Goal: Check status: Check status

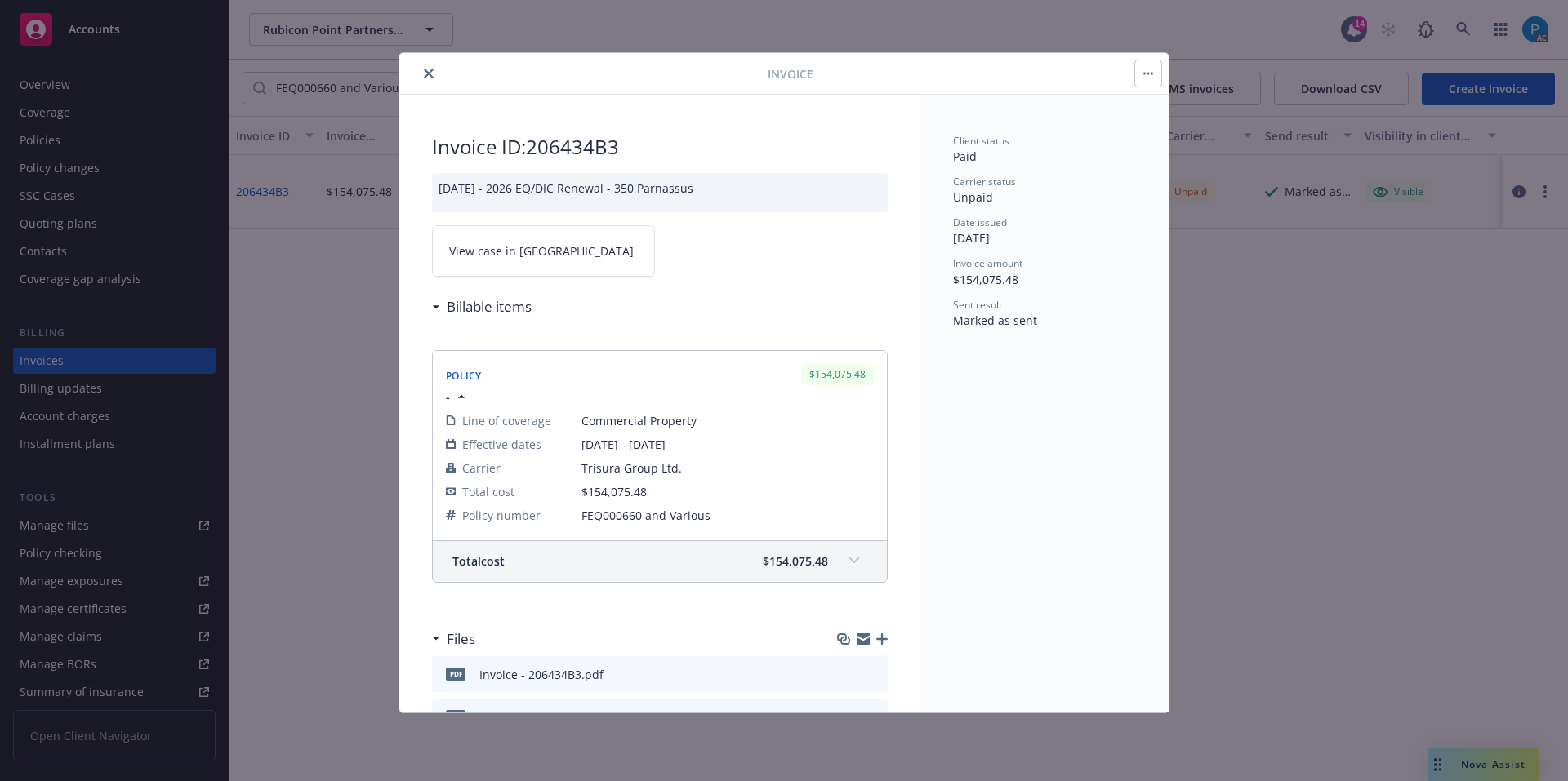
scroll to position [85, 0]
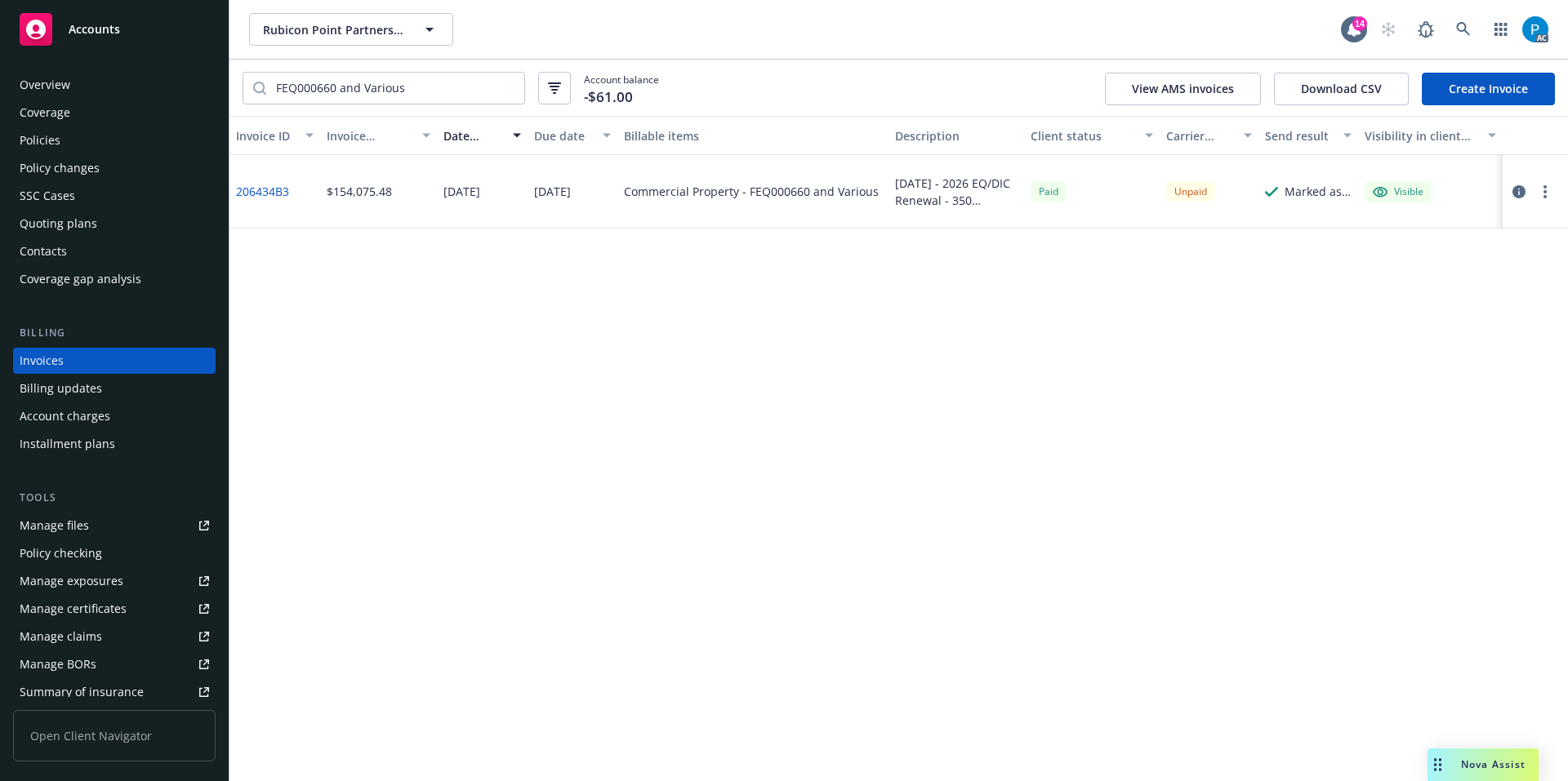
click at [162, 25] on div "Accounts" at bounding box center [114, 30] width 190 height 33
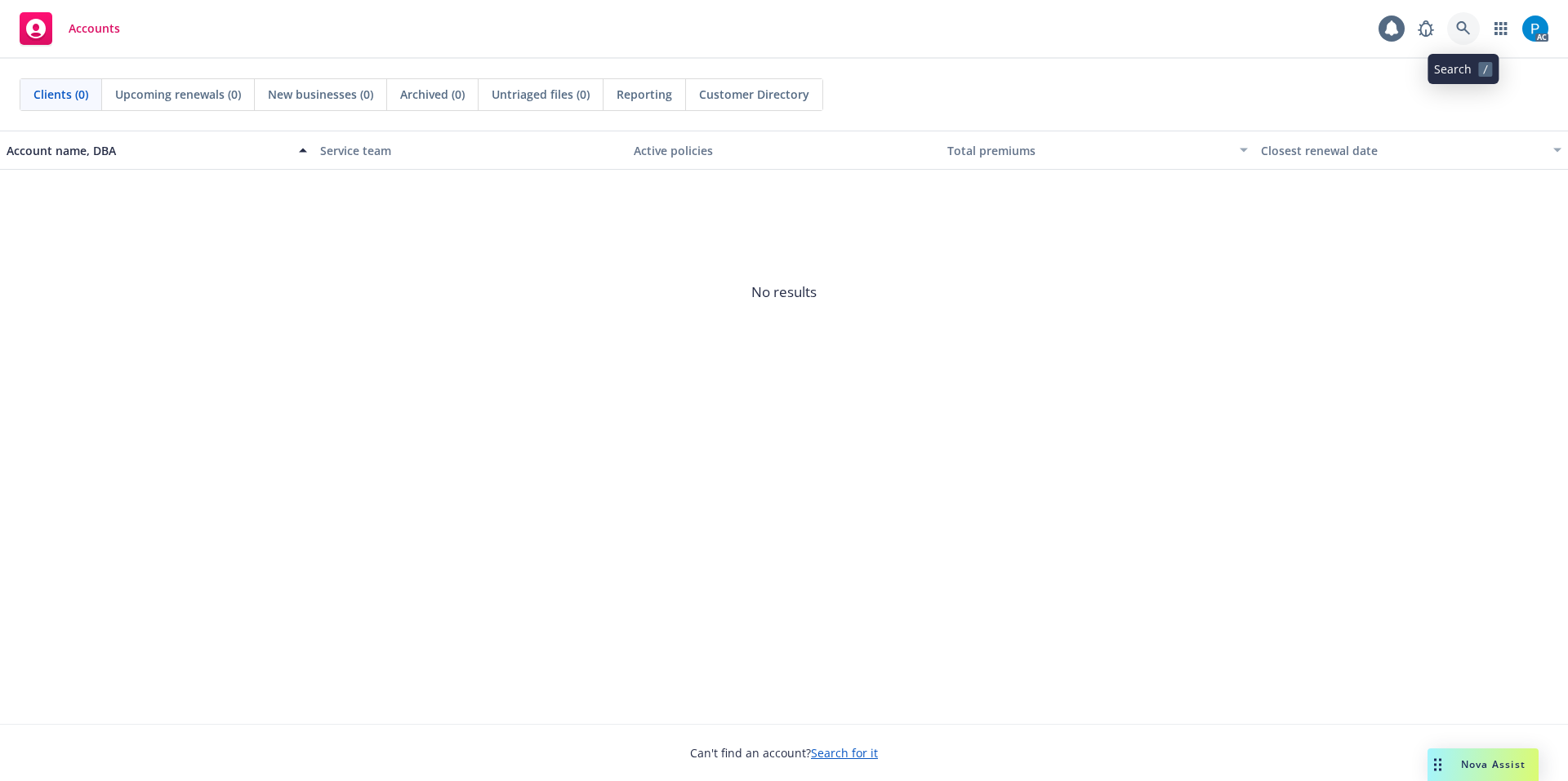
click at [1458, 34] on icon at bounding box center [1463, 28] width 14 height 14
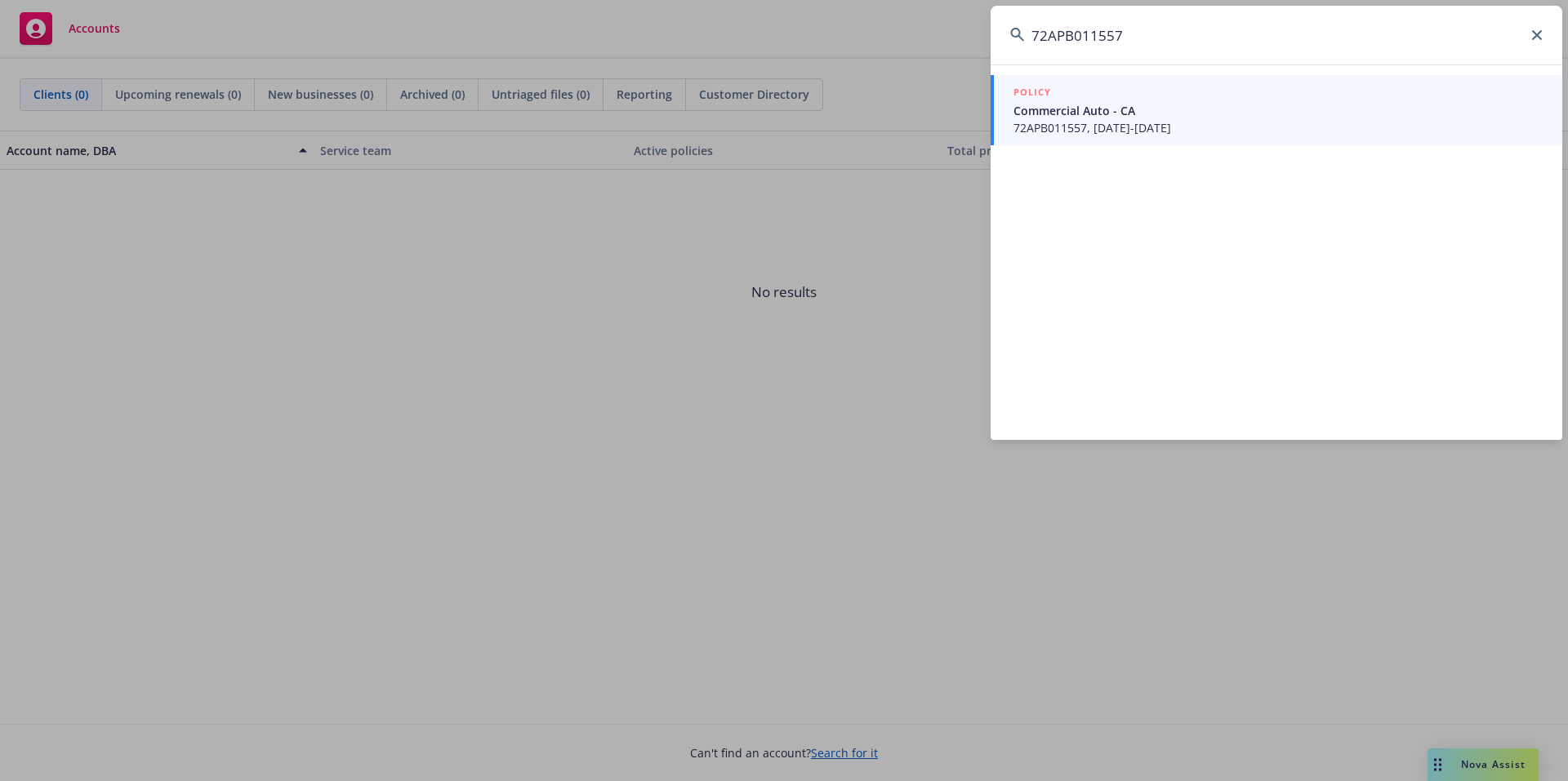
type input "72APB011557"
click at [1158, 107] on span "Commercial Auto - CA" at bounding box center [1277, 111] width 529 height 17
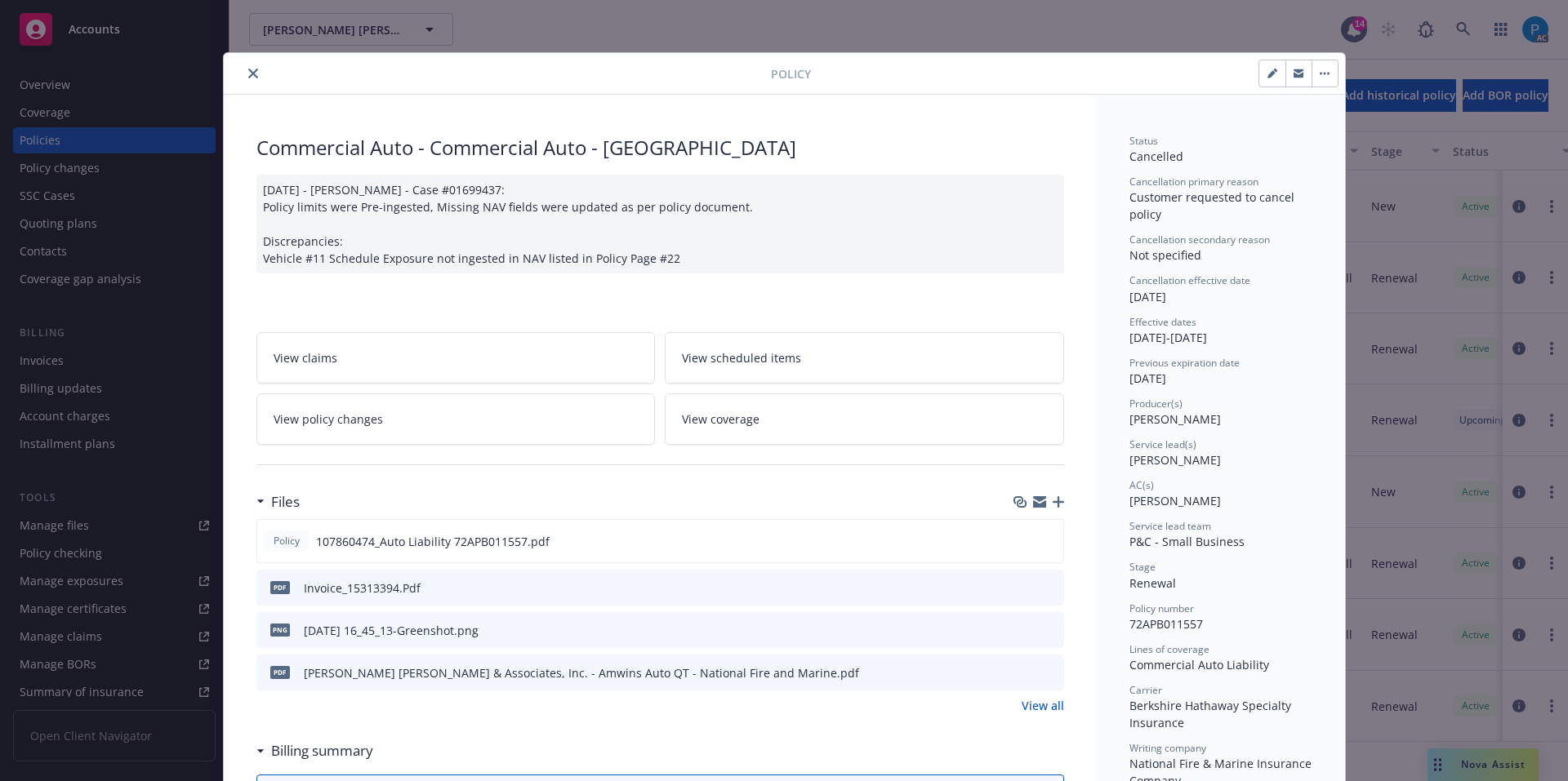
click at [249, 76] on icon "close" at bounding box center [253, 73] width 10 height 10
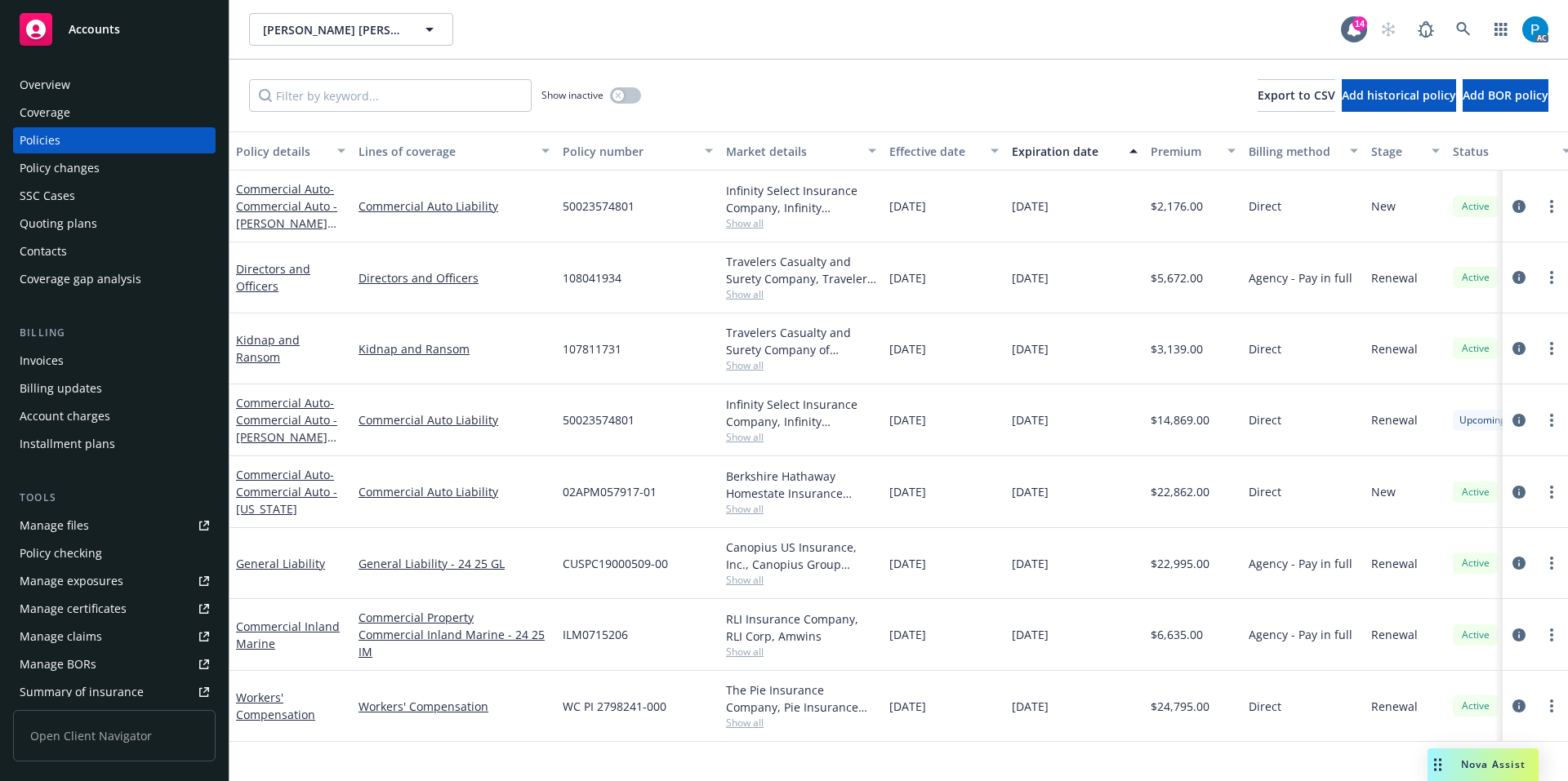
click at [69, 351] on div "Invoices" at bounding box center [114, 360] width 190 height 26
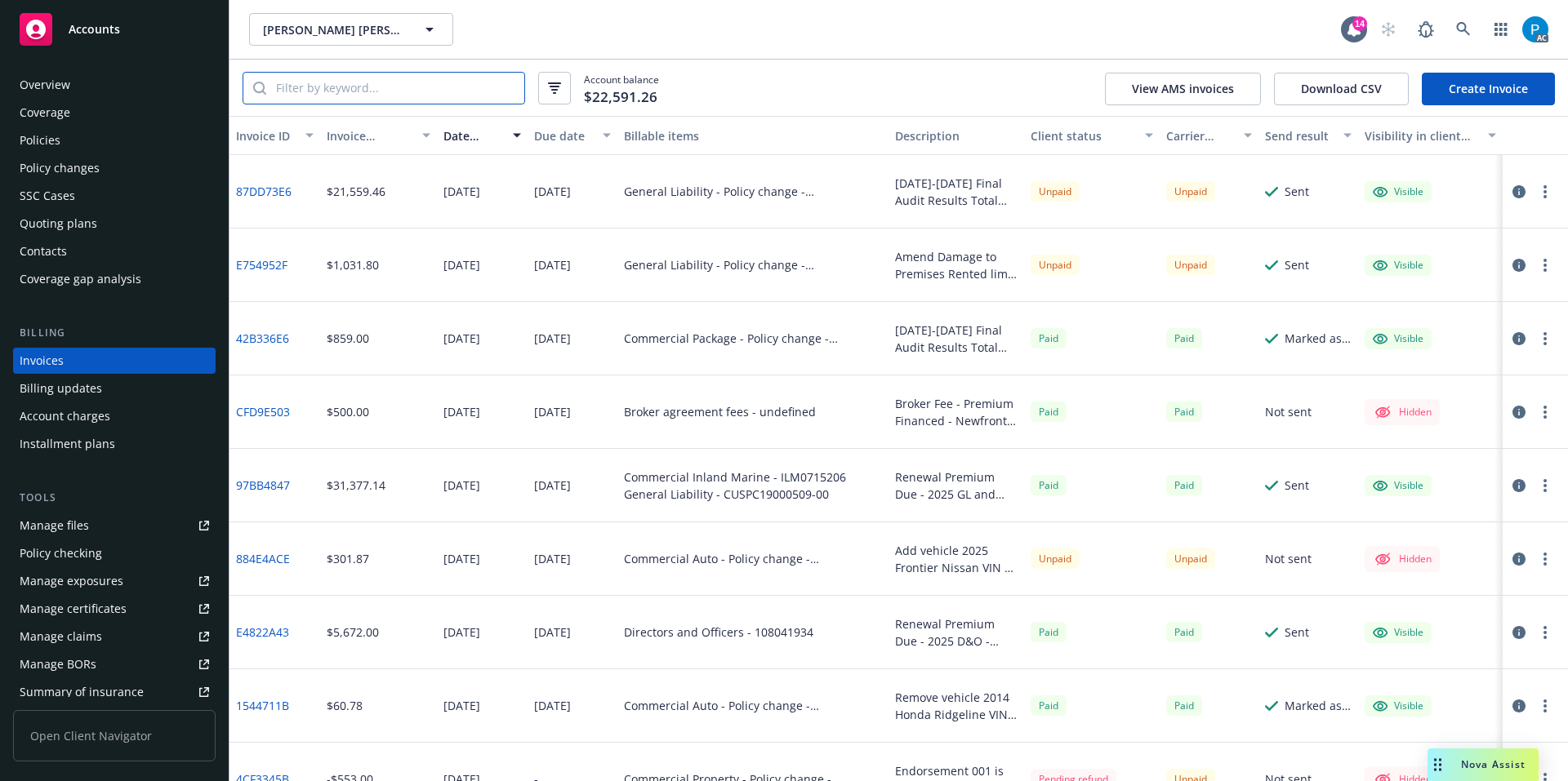
click at [363, 91] on input "search" at bounding box center [395, 88] width 258 height 31
paste input "72APB011557"
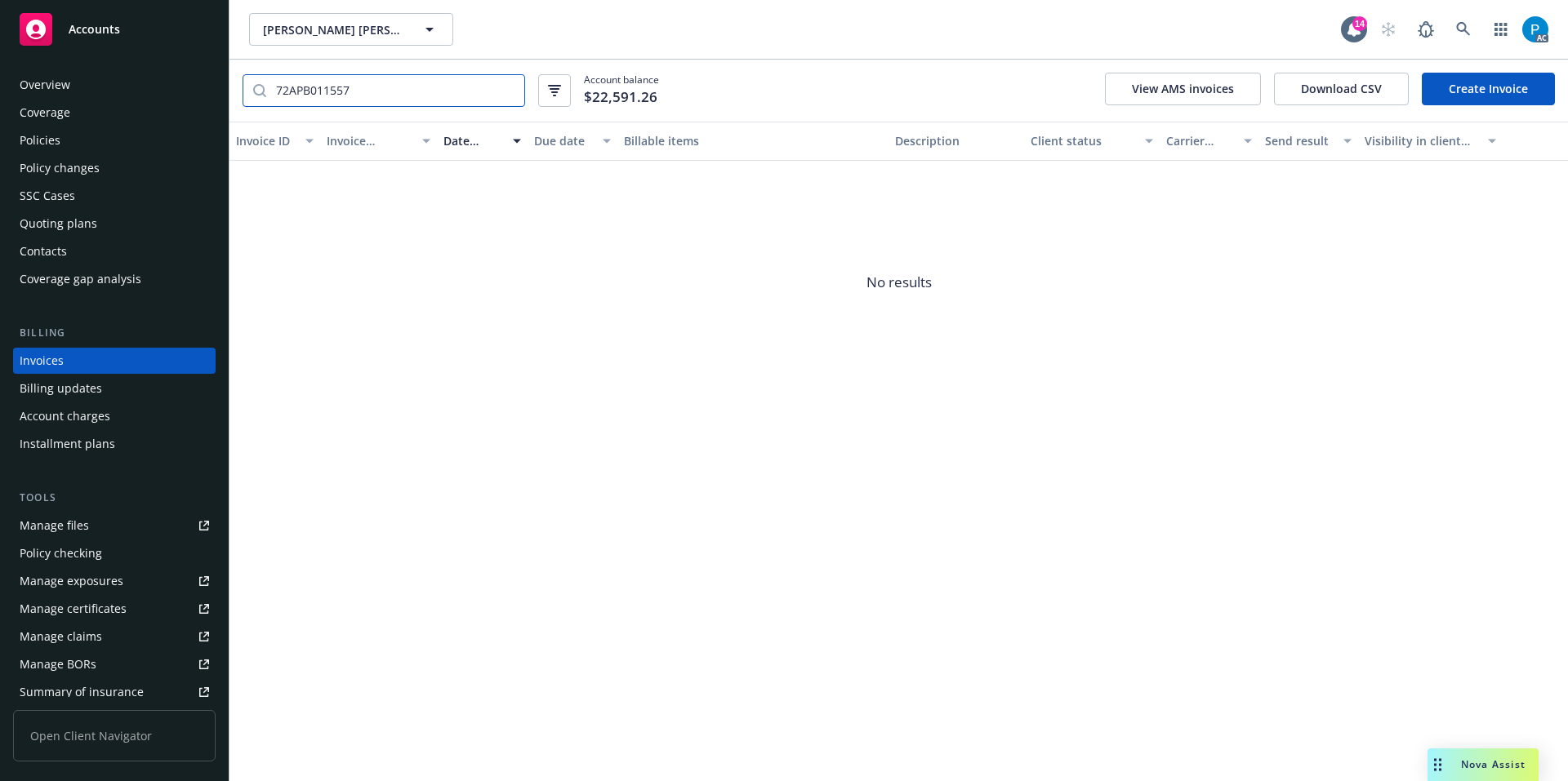
type input "72APB011557"
click at [177, 36] on div "Accounts" at bounding box center [114, 30] width 190 height 33
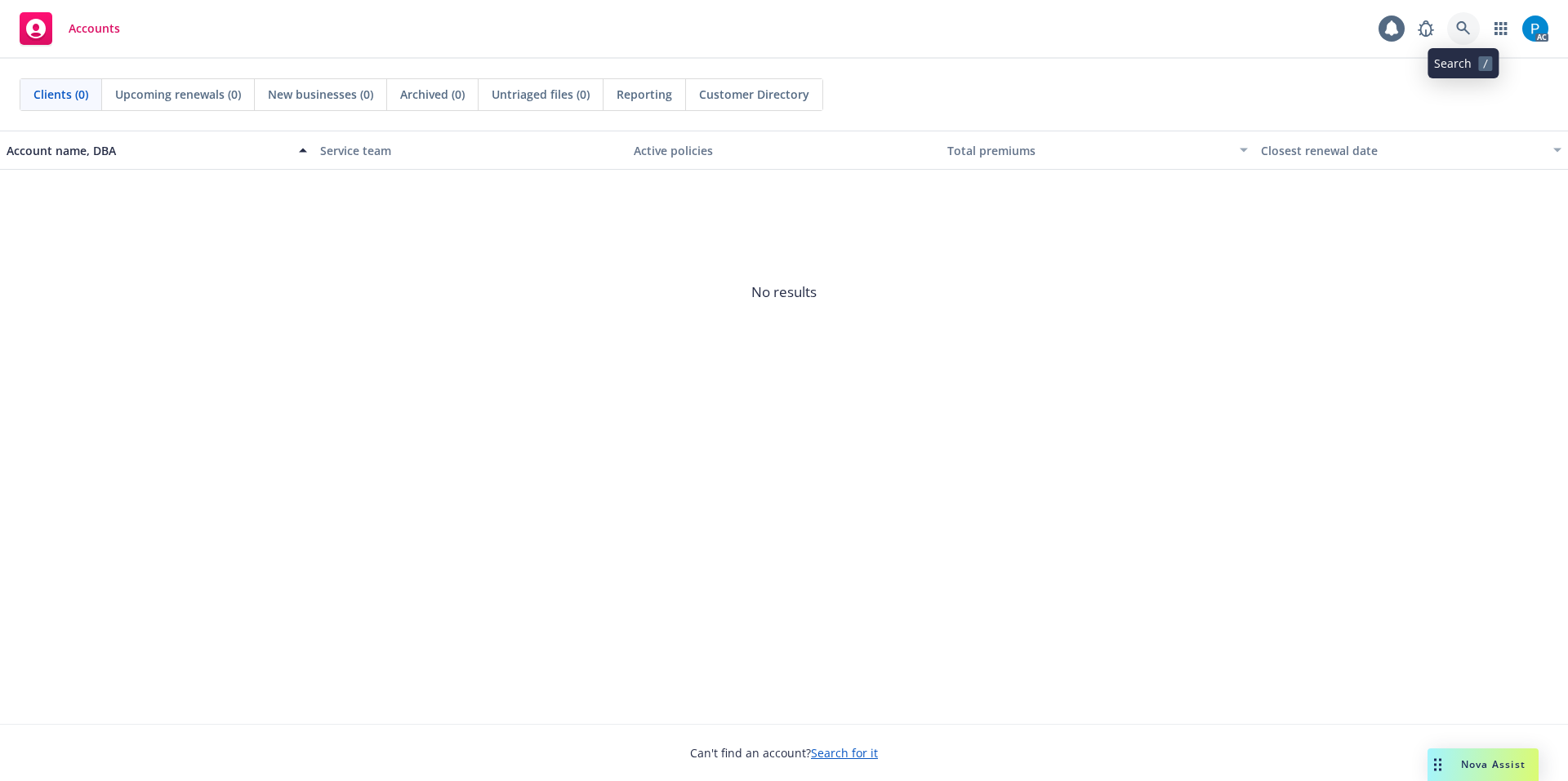
click at [1466, 35] on icon at bounding box center [1463, 28] width 14 height 14
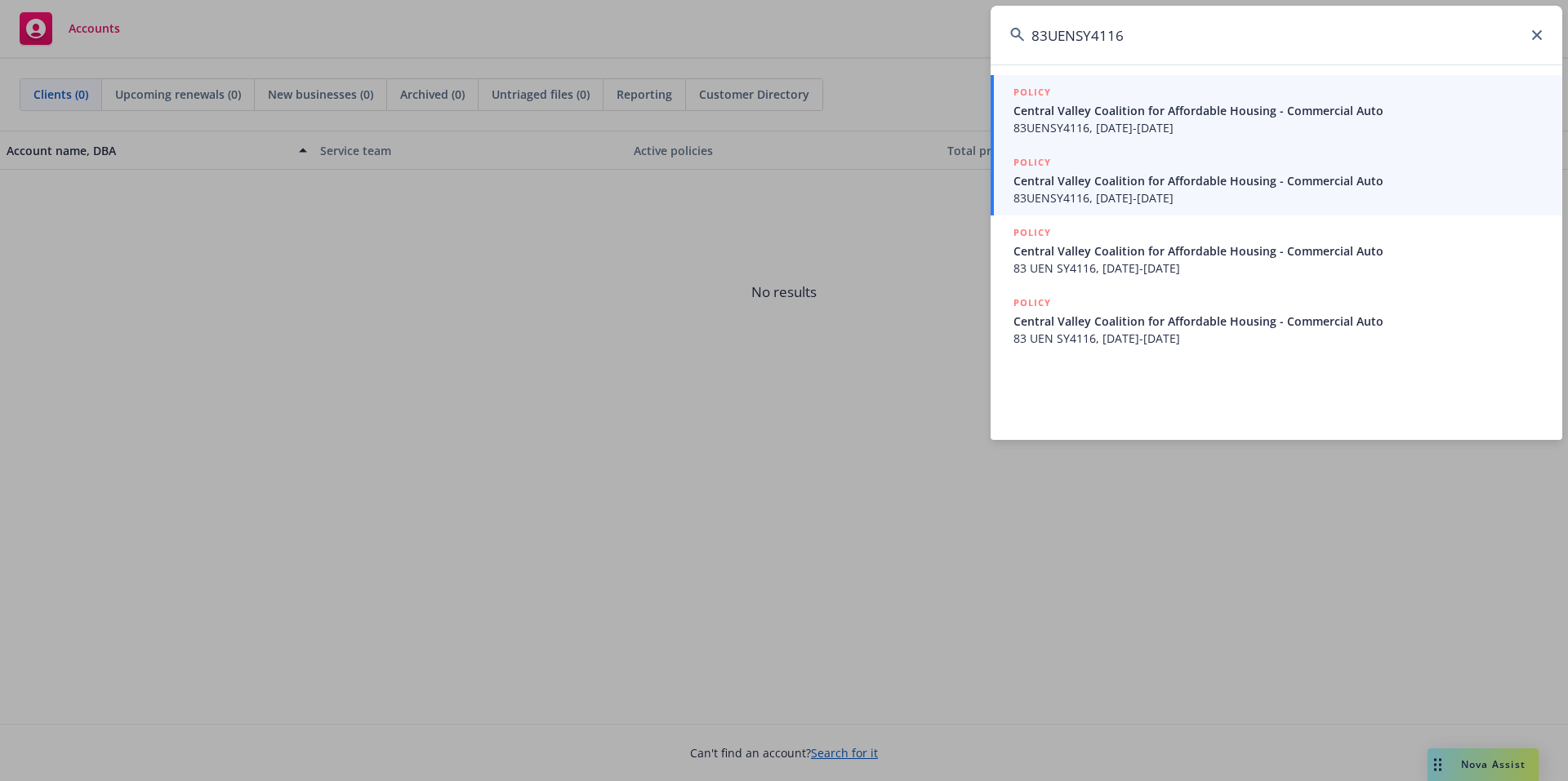
type input "83UENSY4116"
click at [1097, 194] on span "83UENSY4116, [DATE]-[DATE]" at bounding box center [1277, 198] width 529 height 17
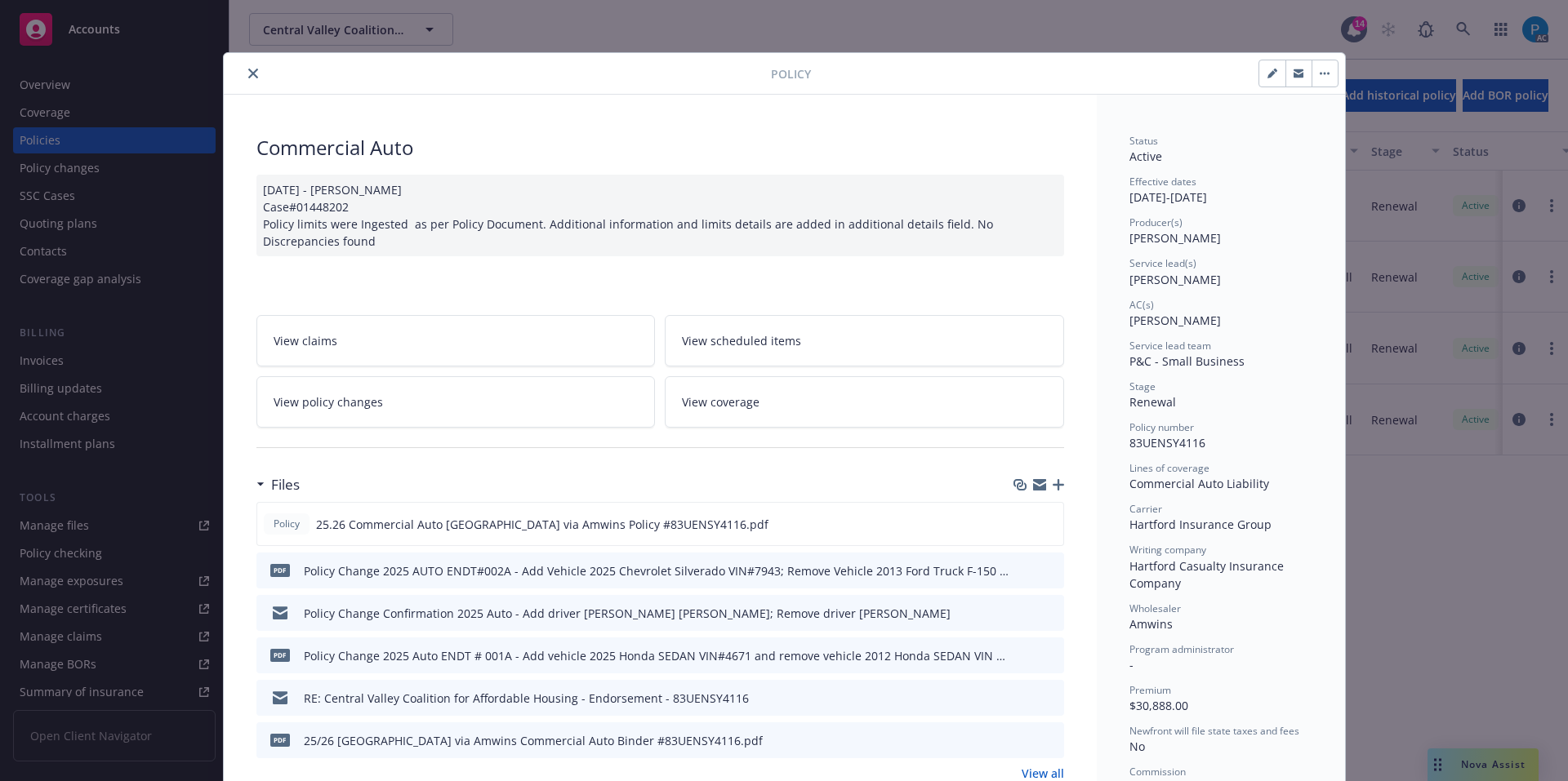
click at [248, 78] on icon "close" at bounding box center [253, 73] width 10 height 10
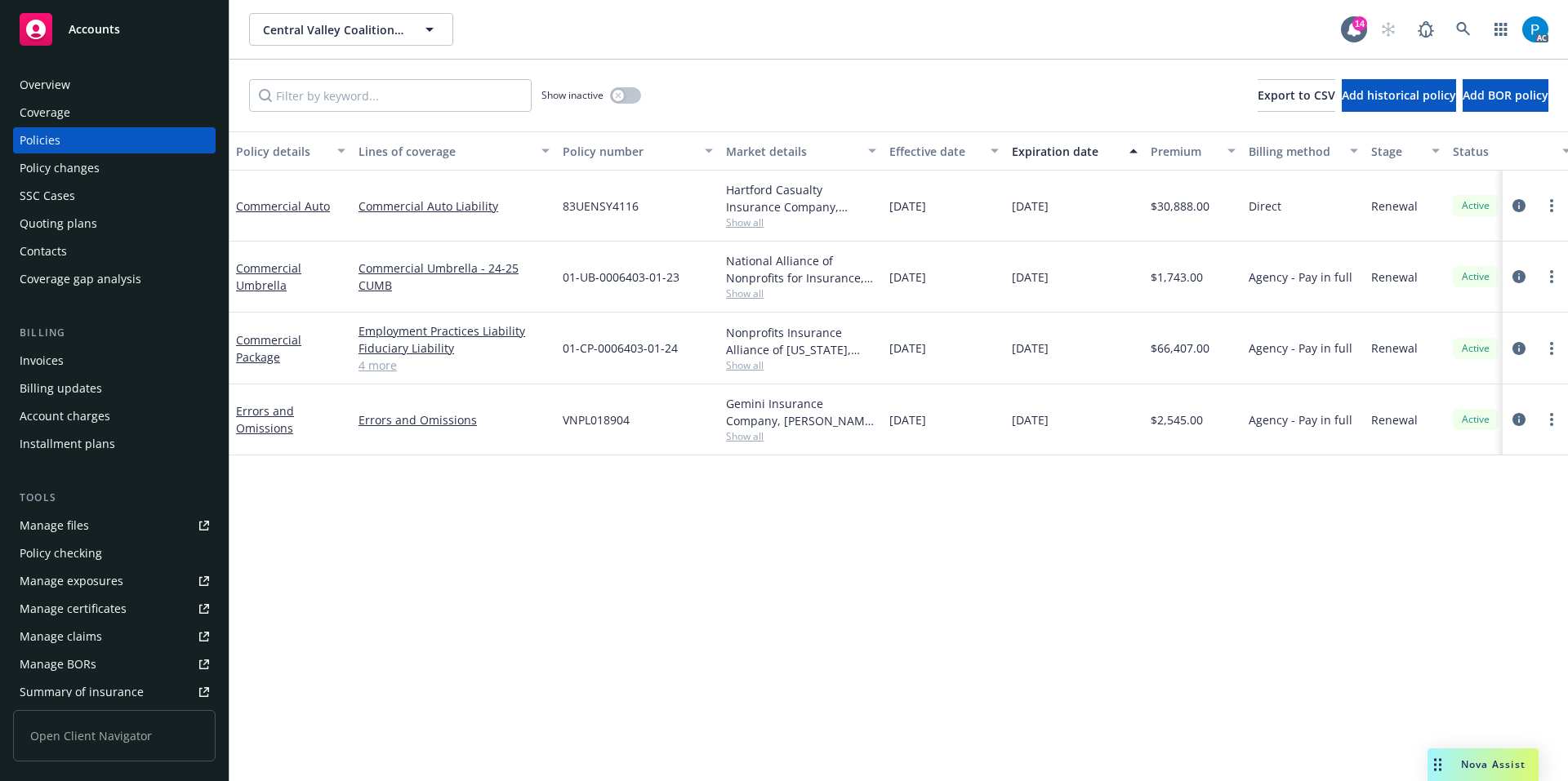
click at [85, 350] on div "Invoices" at bounding box center [114, 360] width 190 height 26
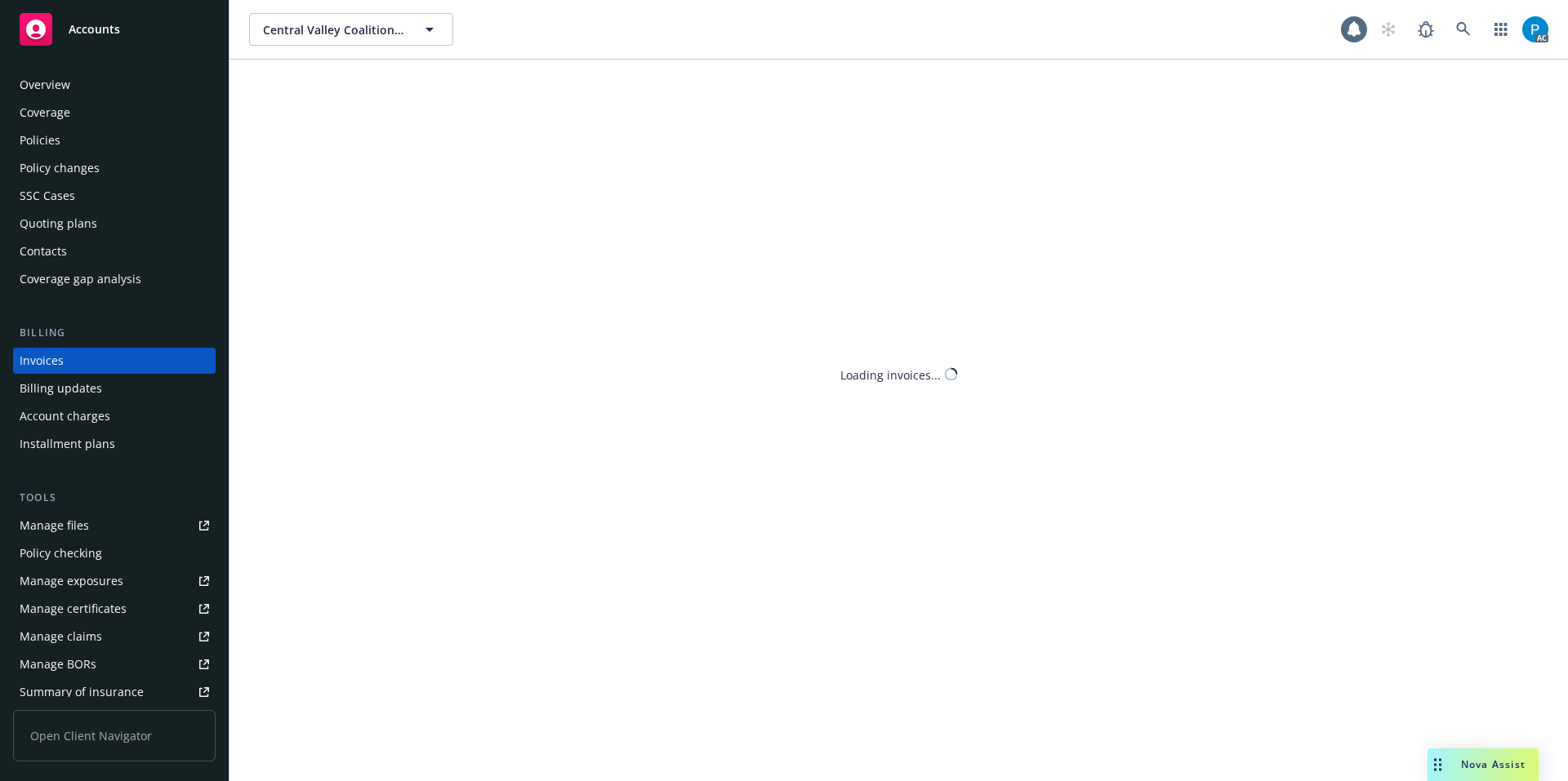
click at [370, 90] on div "Central Valley Coalition for Affordable Housing Central Valley Coalition for Af…" at bounding box center [899, 390] width 1339 height 781
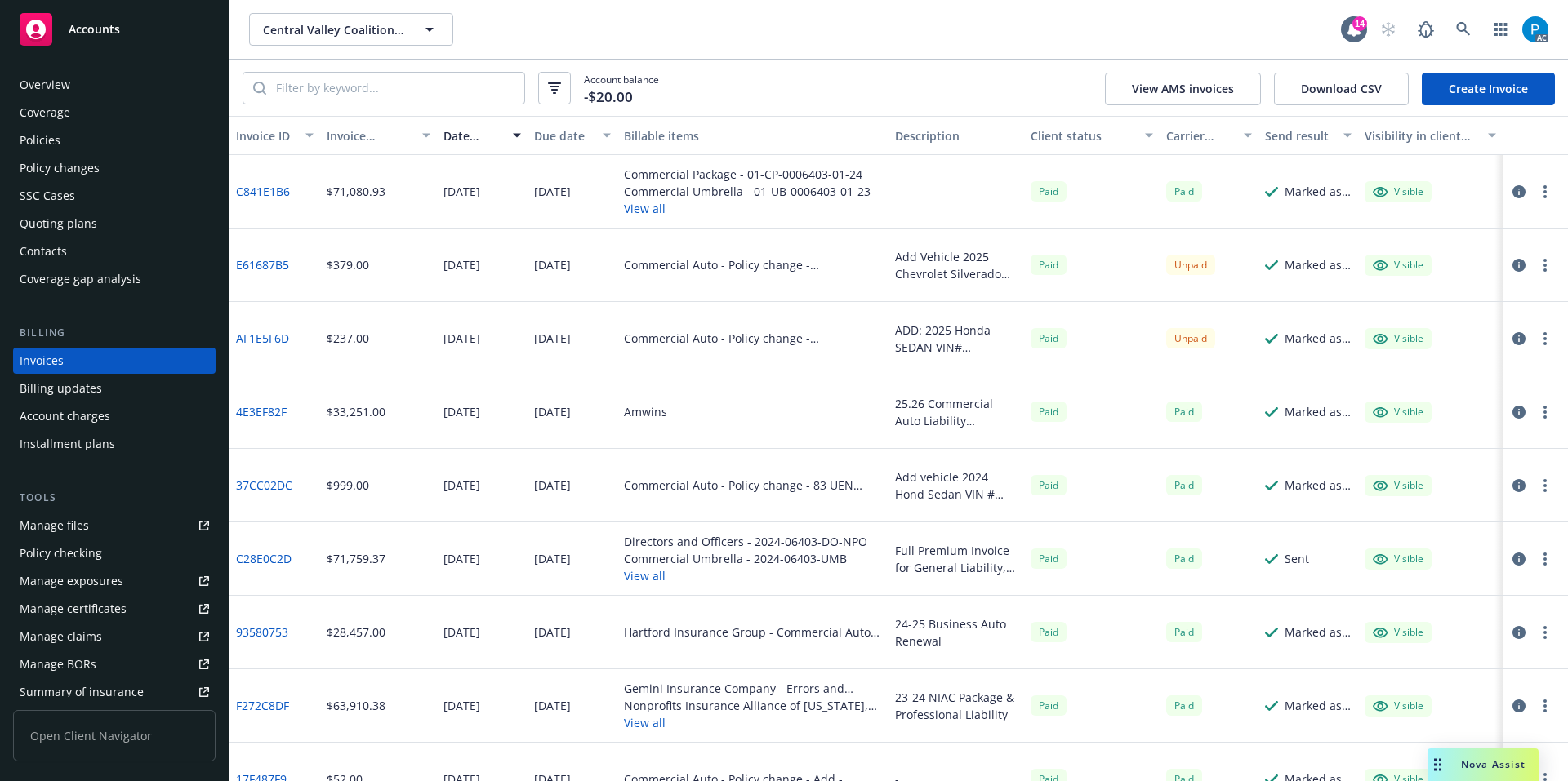
click at [1512, 338] on icon "button" at bounding box center [1519, 339] width 13 height 13
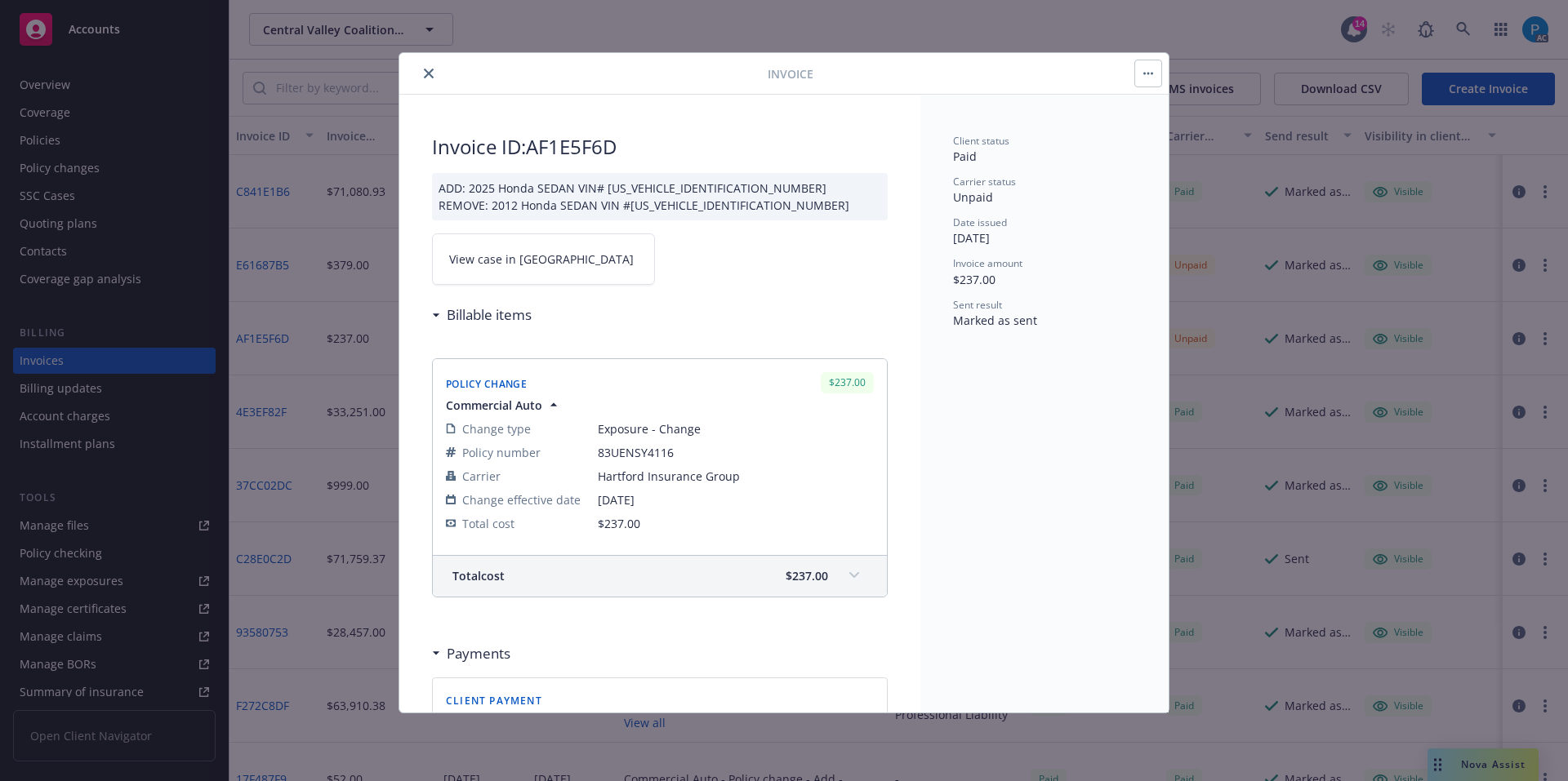
click at [561, 254] on link "View case in [GEOGRAPHIC_DATA]" at bounding box center [542, 258] width 222 height 51
